Goal: Transaction & Acquisition: Obtain resource

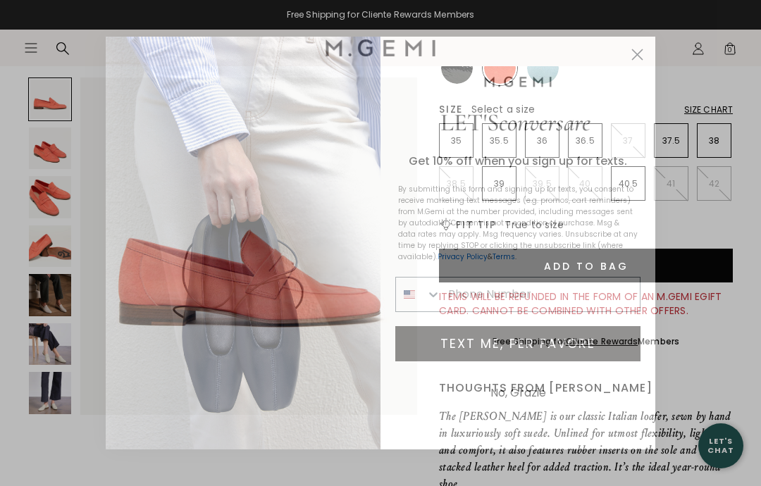
scroll to position [306, 0]
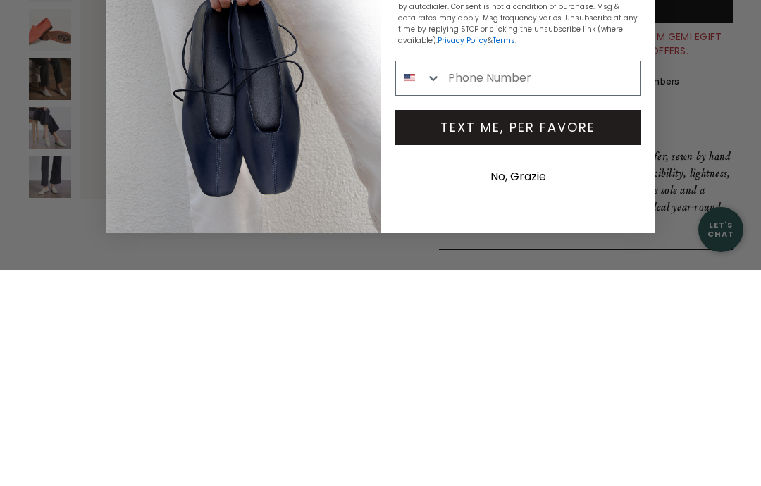
click at [640, 177] on div "By submitting this form and signing up for texts, you consent to receive market…" at bounding box center [518, 223] width 254 height 93
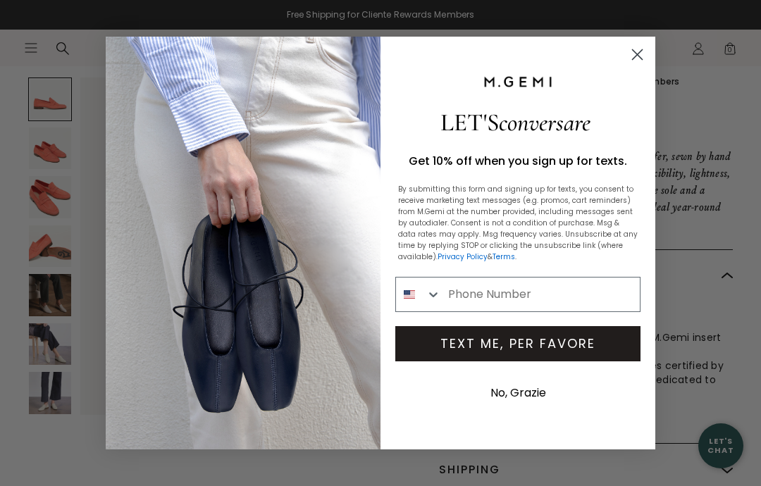
click at [533, 394] on button "No, Grazie" at bounding box center [518, 393] width 70 height 35
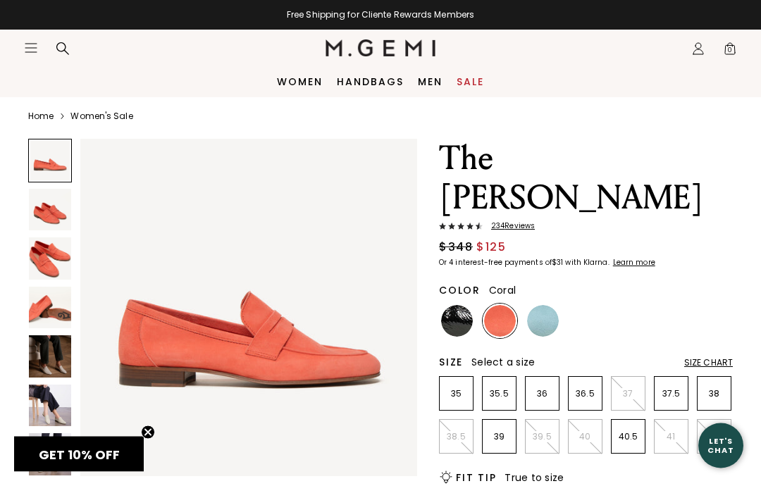
scroll to position [9, 0]
click at [541, 305] on img at bounding box center [543, 321] width 32 height 32
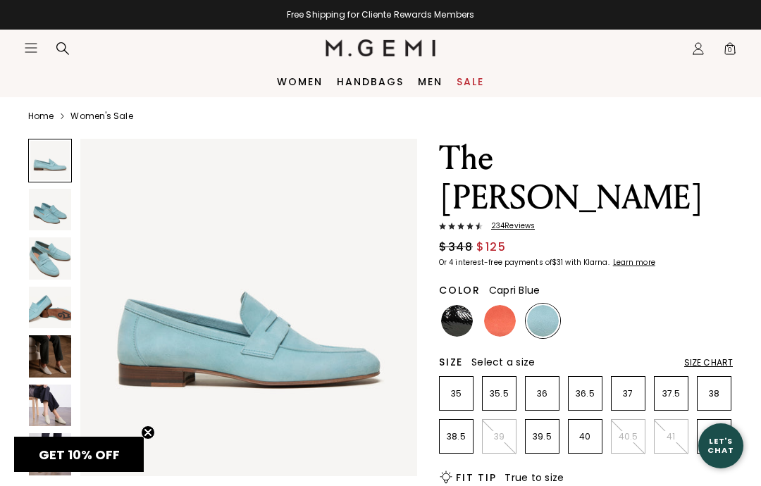
click at [453, 305] on img at bounding box center [457, 321] width 32 height 32
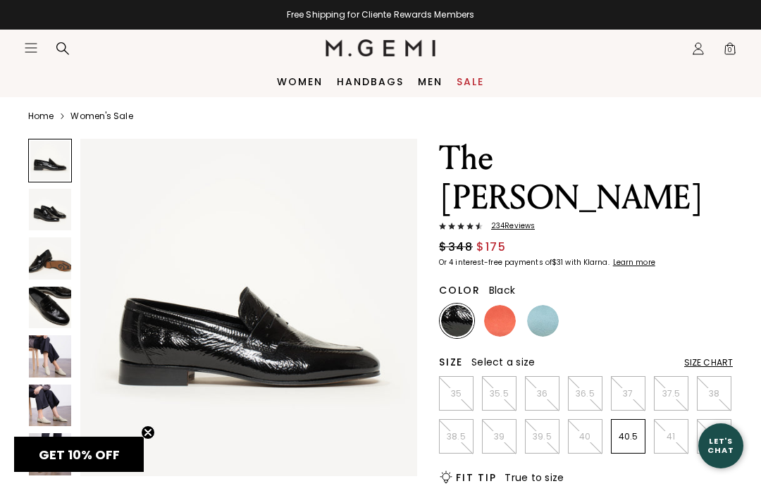
click at [501, 305] on img at bounding box center [500, 321] width 32 height 32
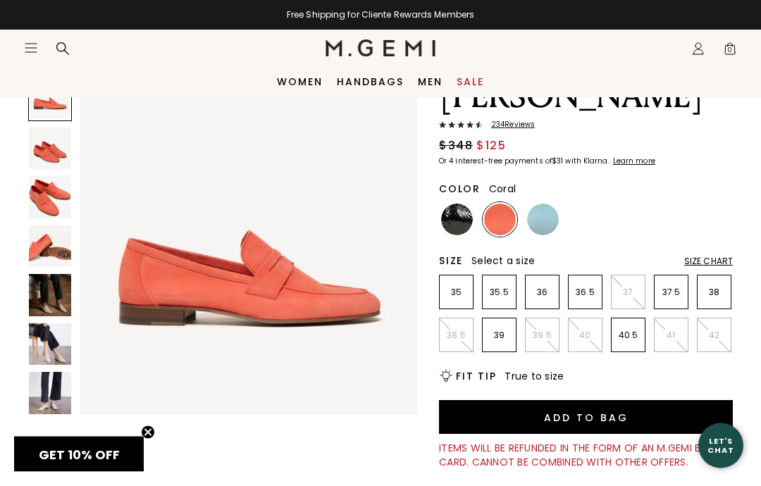
scroll to position [61, 0]
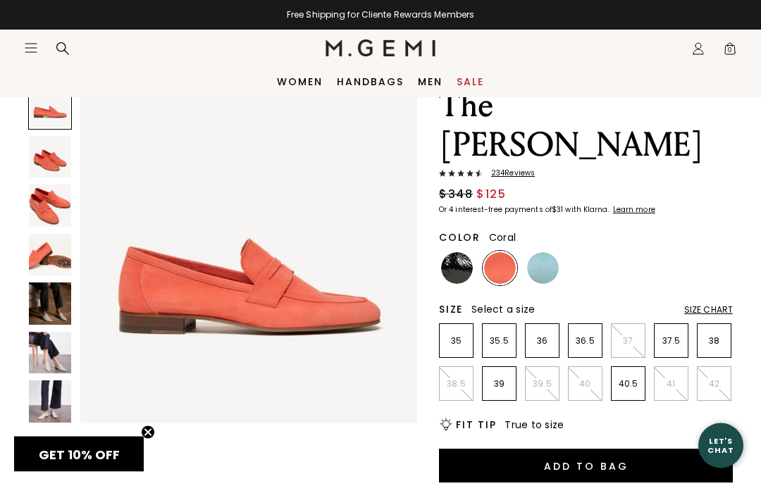
click at [710, 305] on div "Size Chart" at bounding box center [708, 310] width 49 height 11
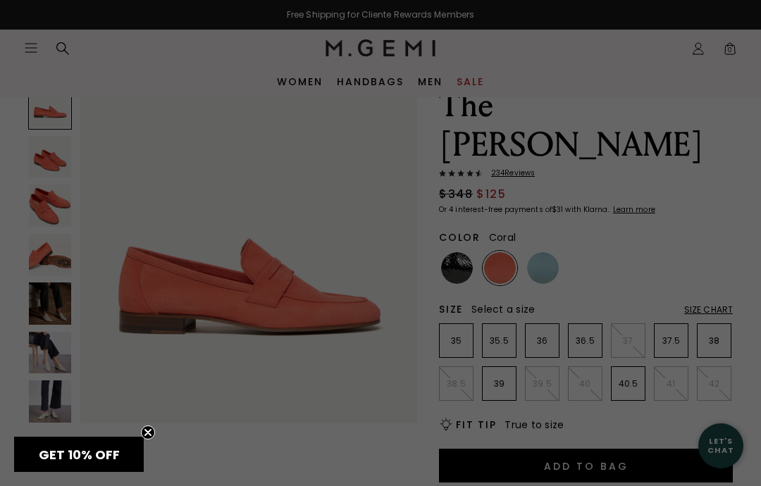
scroll to position [0, 0]
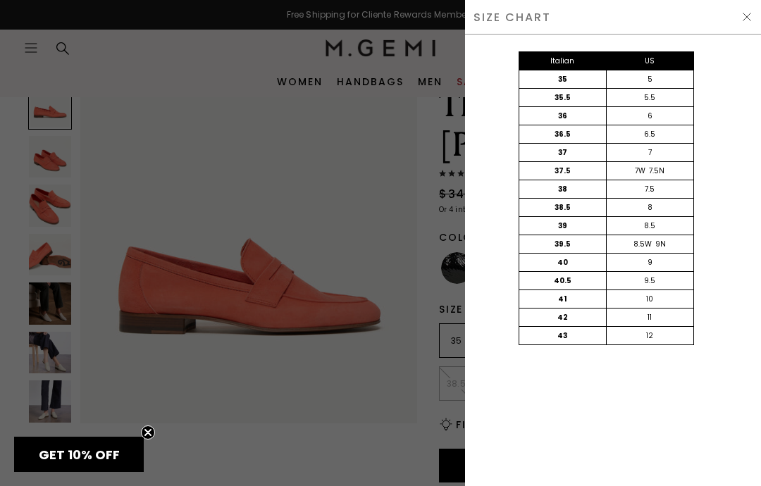
click at [753, 195] on div "Italian US 35 5 35.5 5.5 36 6 36.5 6.5 37 7 37.5 7W 7.5N 38 7.5 38.5 8 39 8.5 3…" at bounding box center [606, 213] width 296 height 356
click at [384, 385] on div at bounding box center [380, 243] width 761 height 486
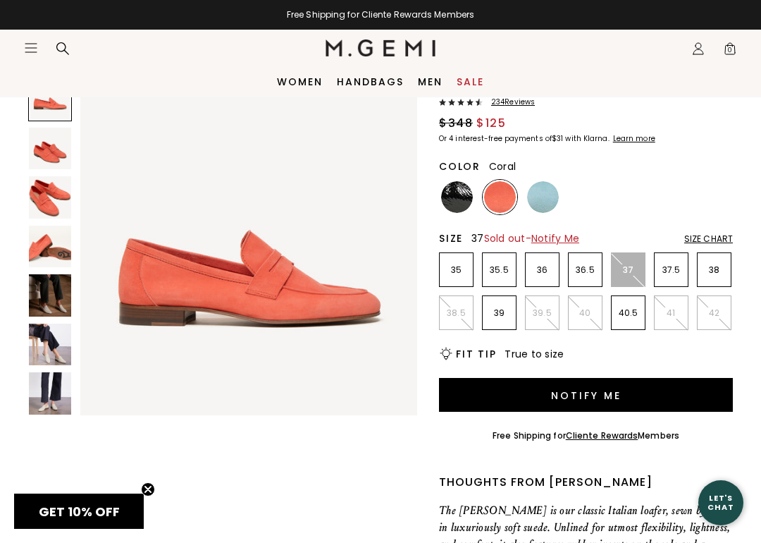
click at [653, 378] on button "Notify Me" at bounding box center [586, 395] width 294 height 34
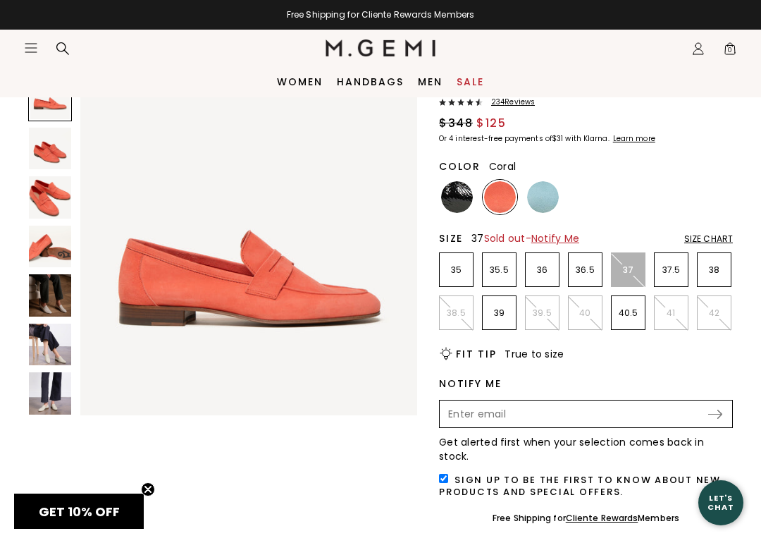
click at [586, 402] on input "Enter your email address to be notified when your selection is back in stock" at bounding box center [574, 414] width 266 height 24
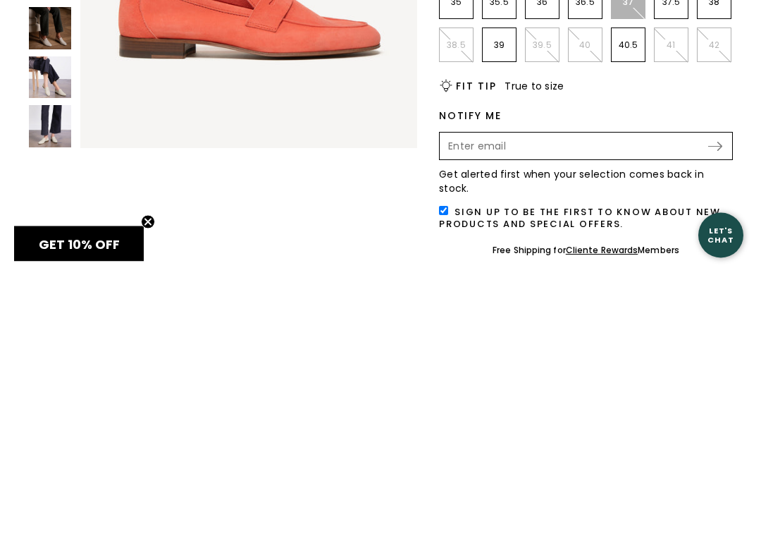
type input "[EMAIL_ADDRESS][DOMAIN_NAME]"
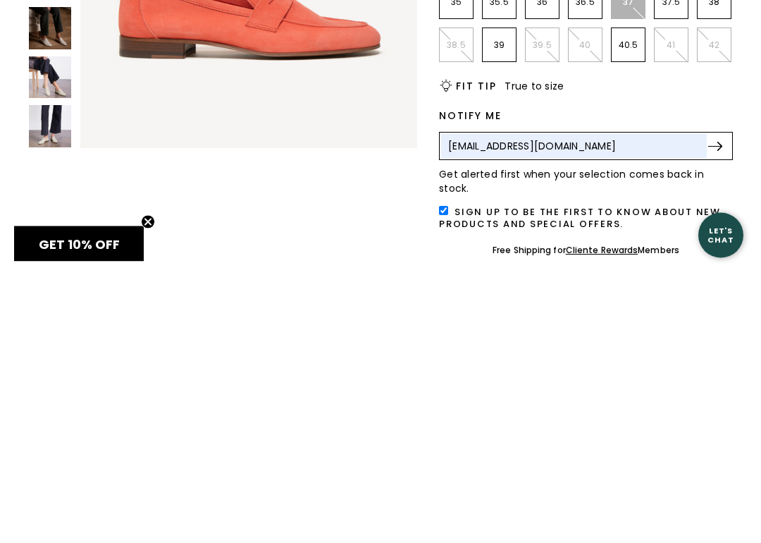
scroll to position [401, 0]
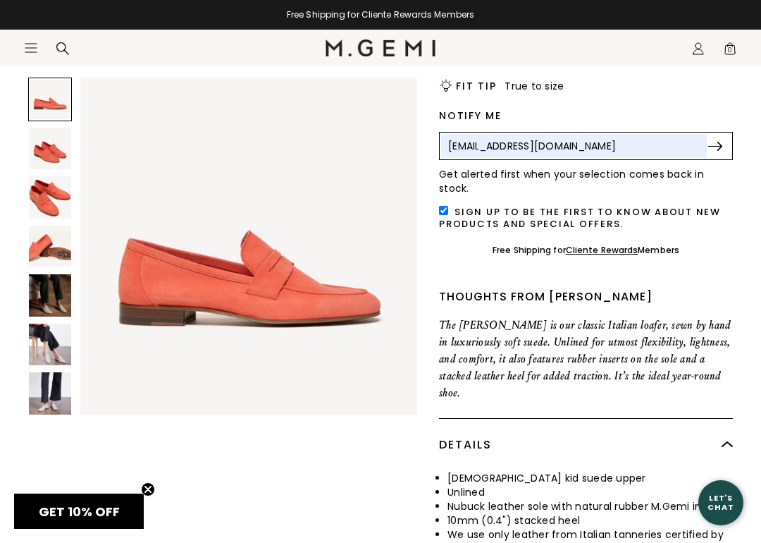
click at [711, 142] on img at bounding box center [715, 146] width 14 height 9
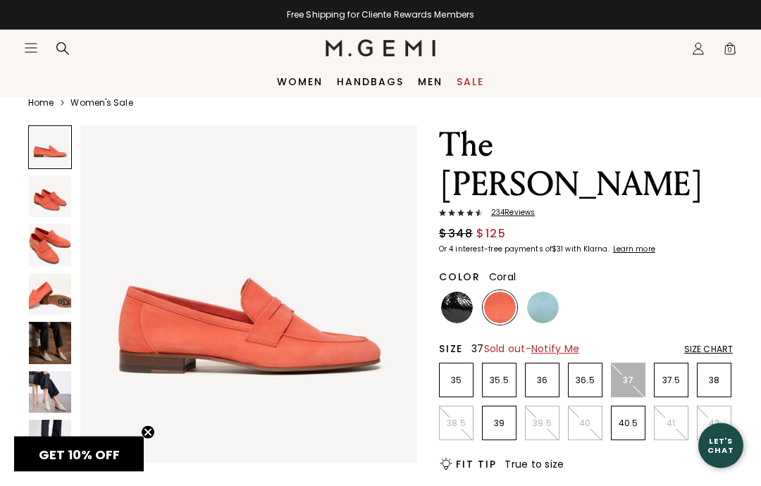
scroll to position [0, 0]
